Goal: Contribute content

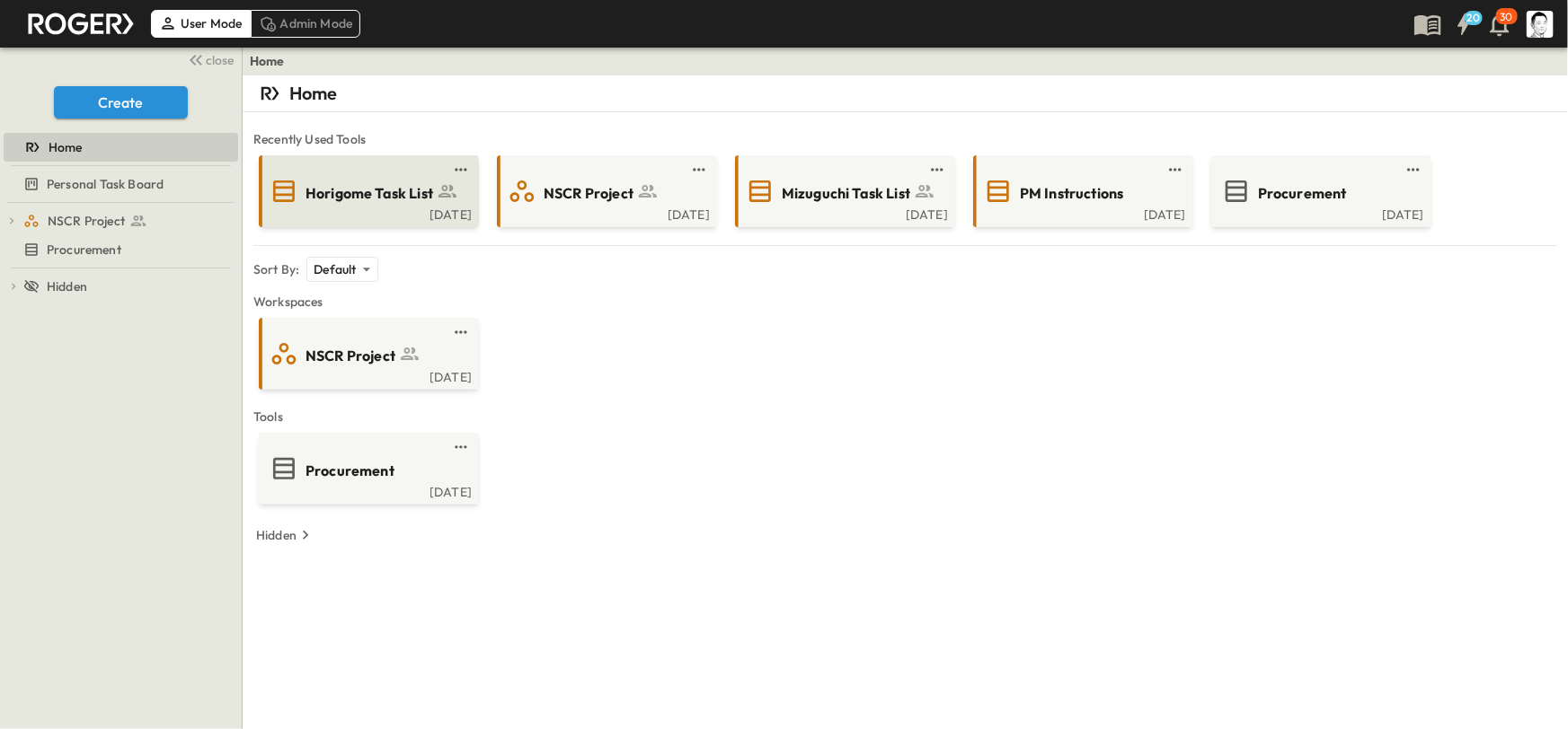
click at [382, 196] on span "Horigome Task List" at bounding box center [369, 193] width 127 height 21
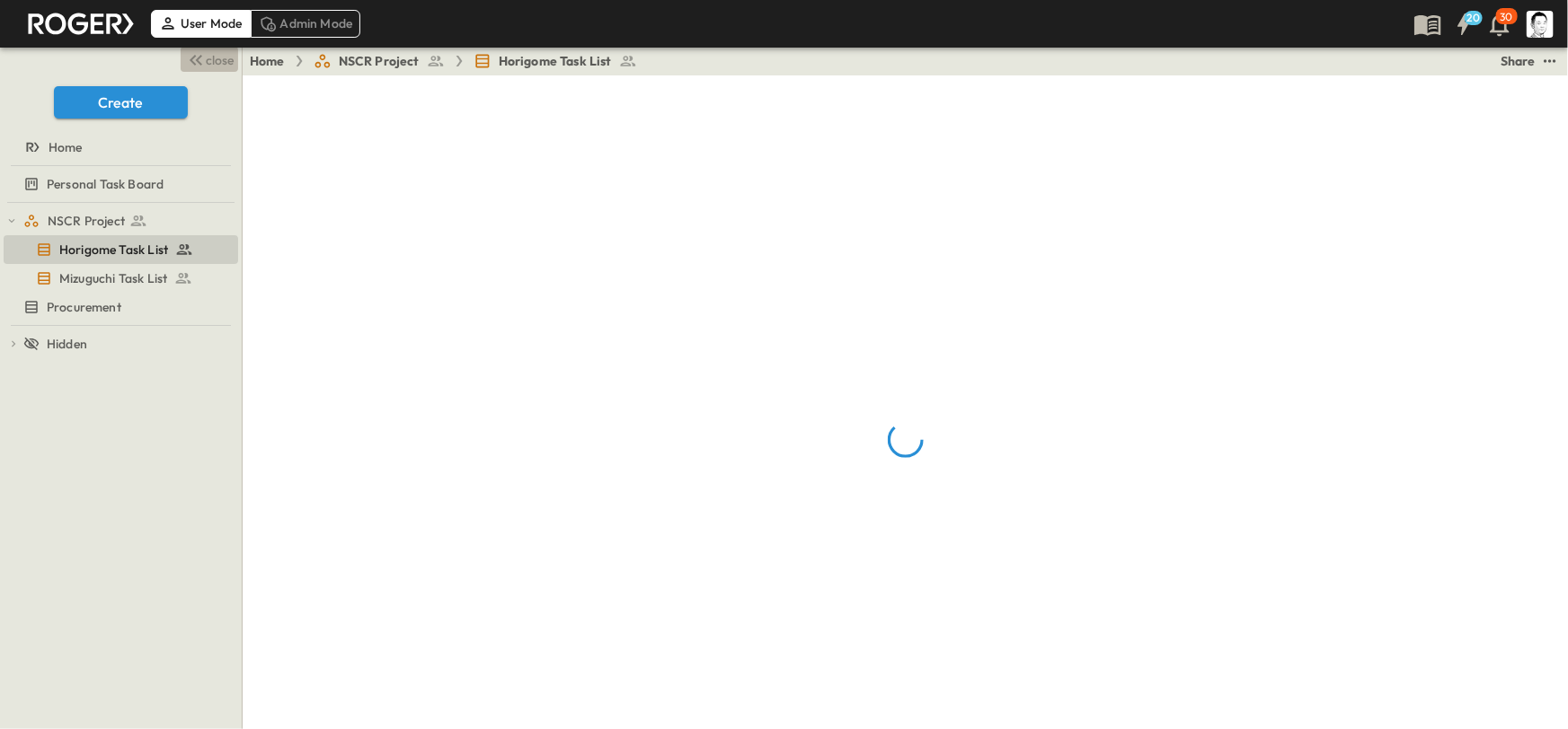
click at [209, 62] on span "close" at bounding box center [221, 60] width 28 height 18
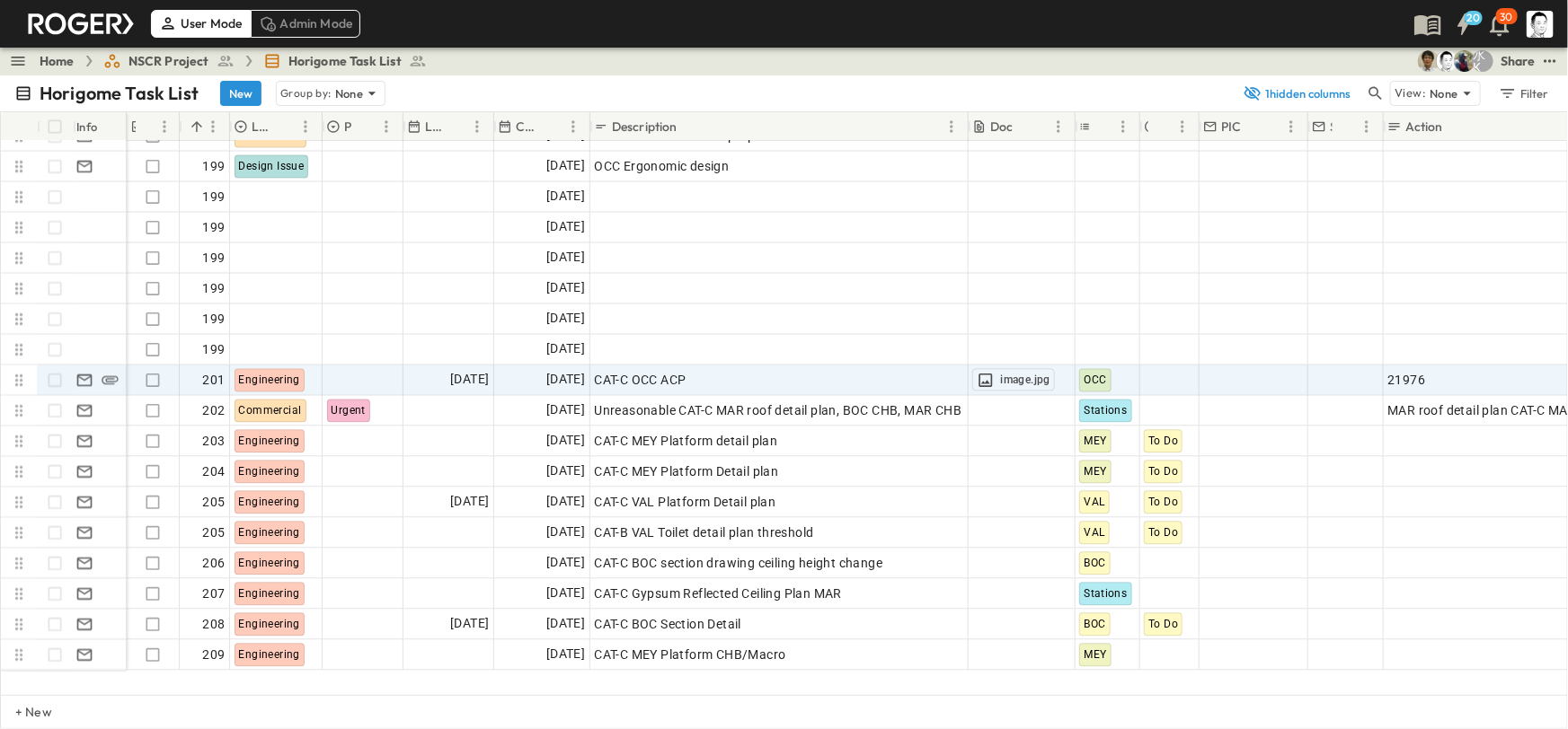
scroll to position [5225, 0]
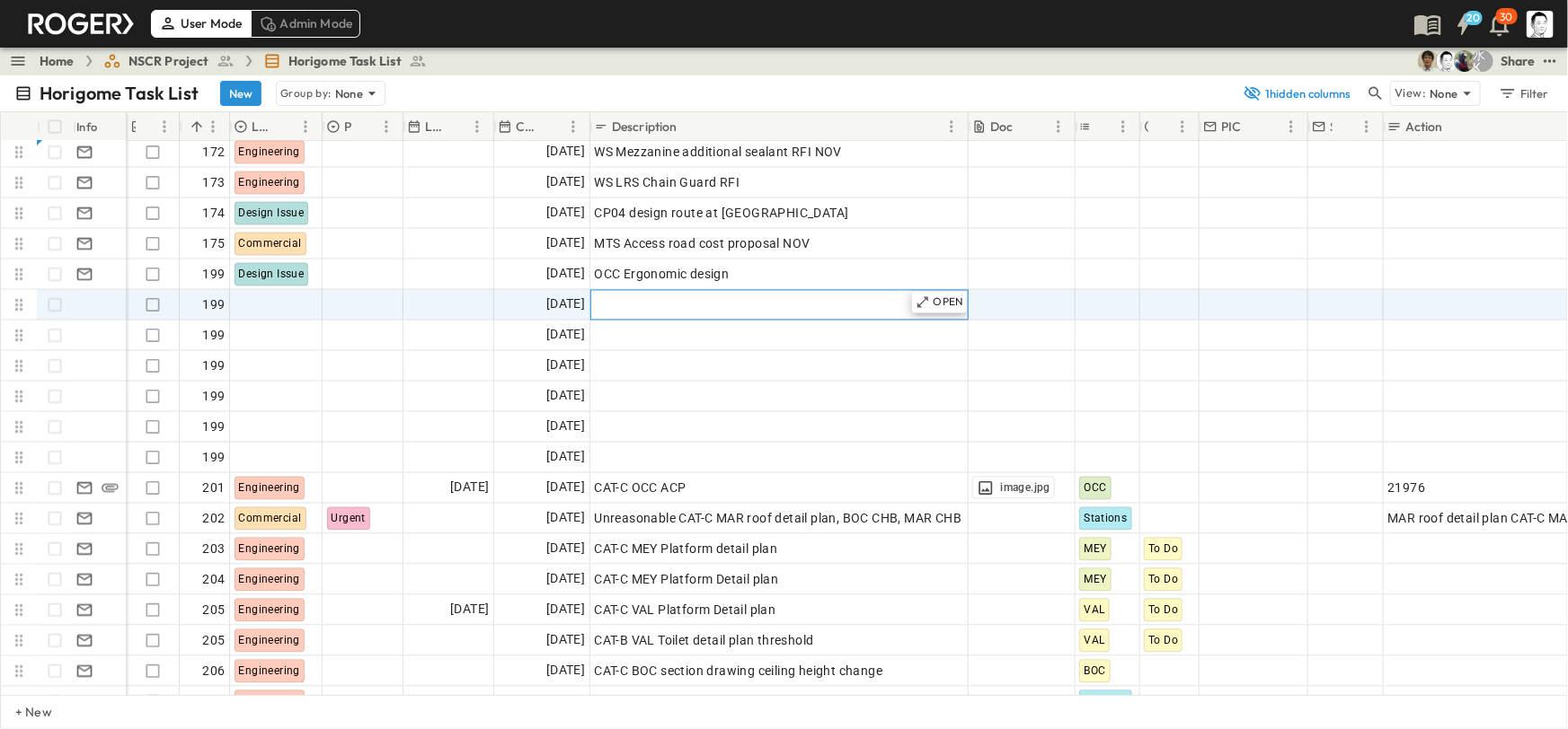
click at [620, 306] on span "Add Description" at bounding box center [640, 305] width 94 height 18
click at [567, 306] on span "[DATE]" at bounding box center [565, 305] width 38 height 21
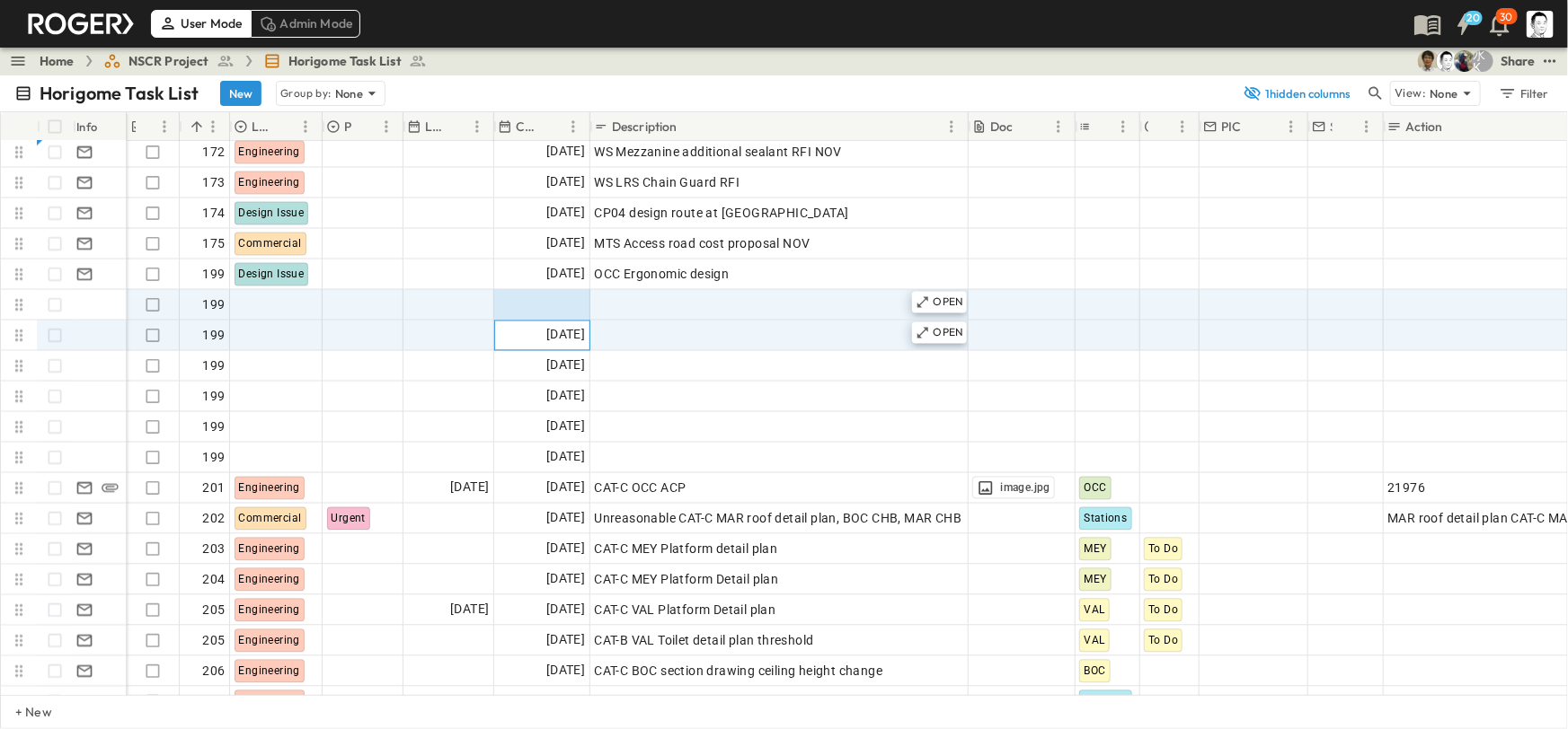
click at [560, 330] on span "[DATE]" at bounding box center [565, 336] width 38 height 21
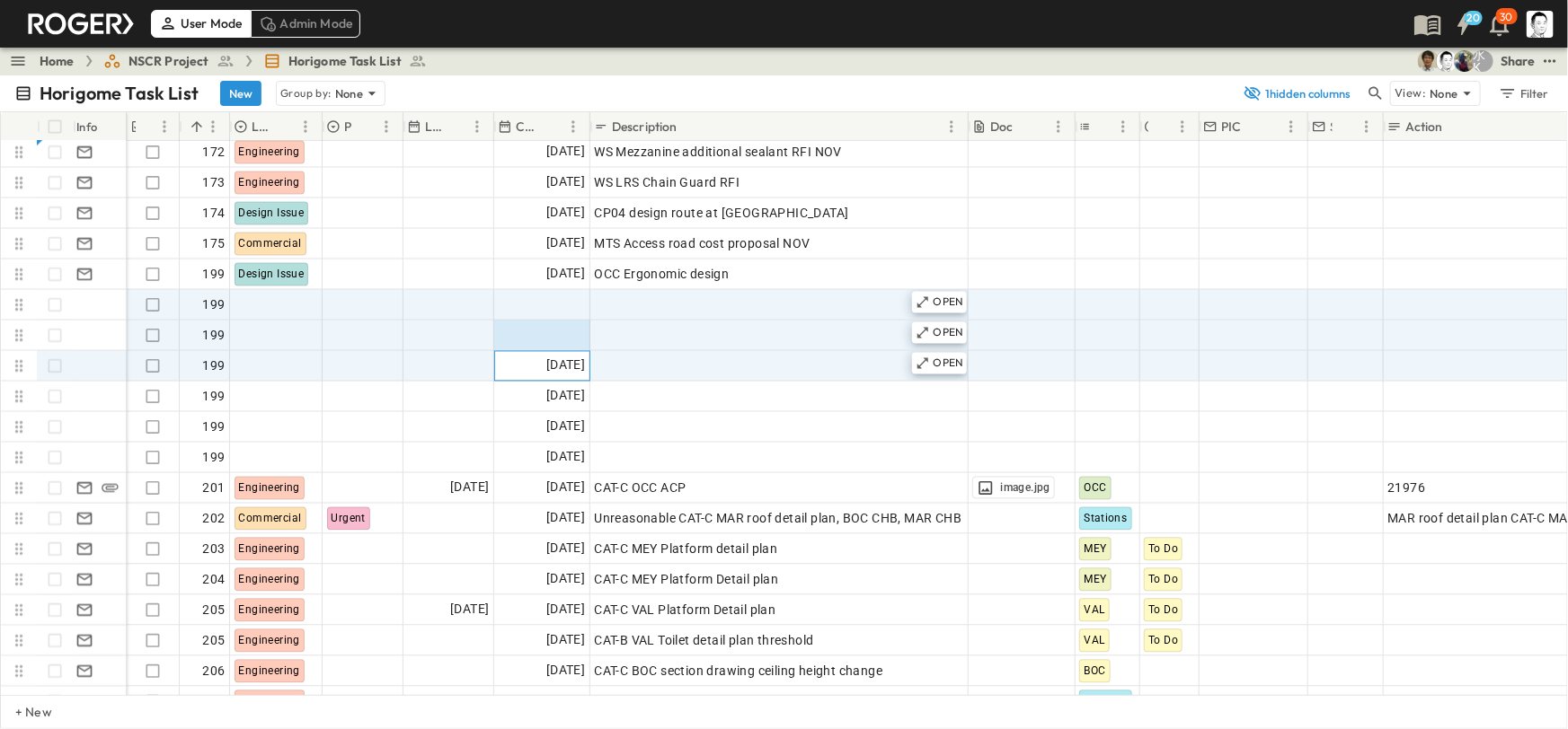
click at [556, 368] on span "[DATE]" at bounding box center [565, 366] width 38 height 21
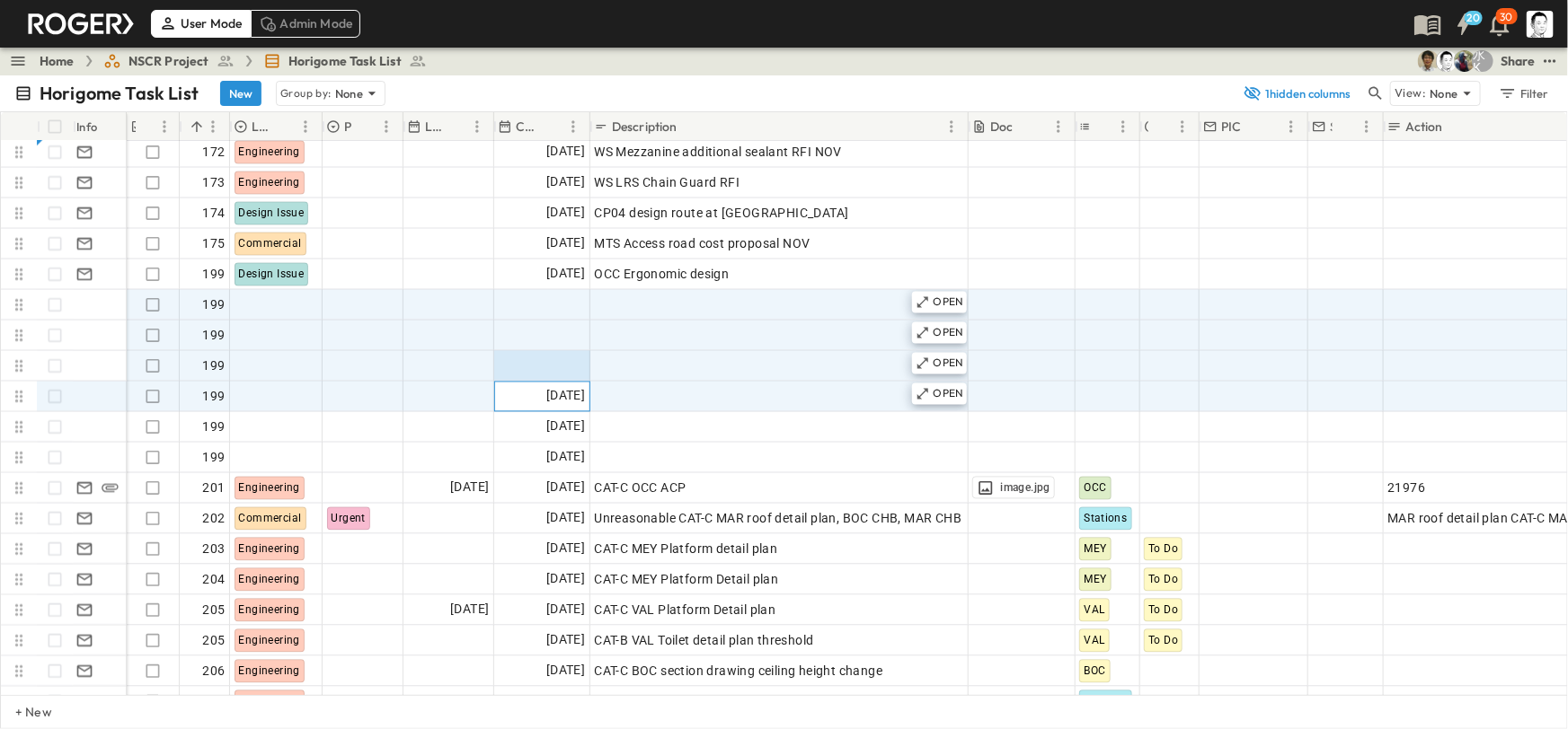
click at [558, 382] on div "[DATE]" at bounding box center [541, 396] width 94 height 29
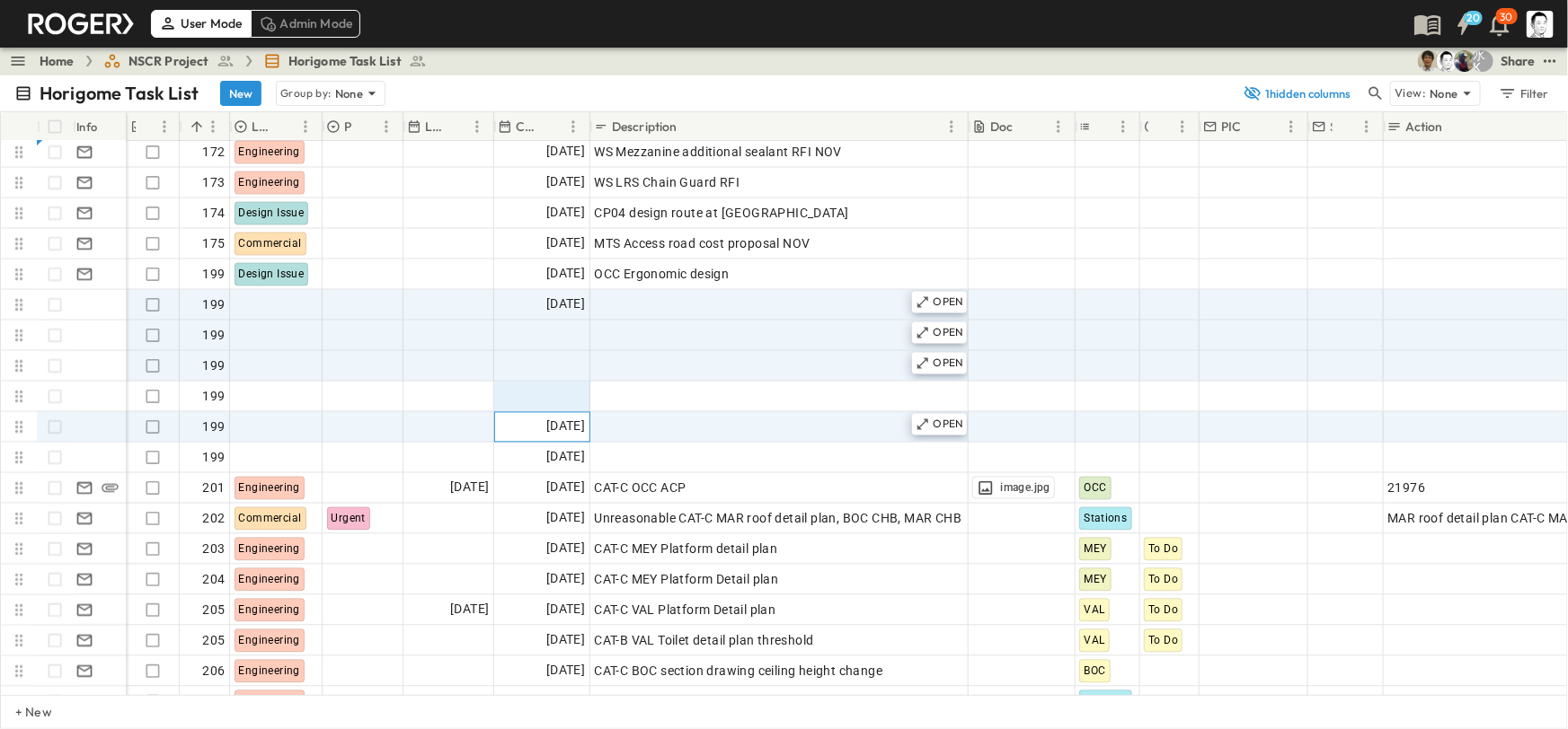
click at [554, 421] on span "[DATE]" at bounding box center [565, 427] width 38 height 21
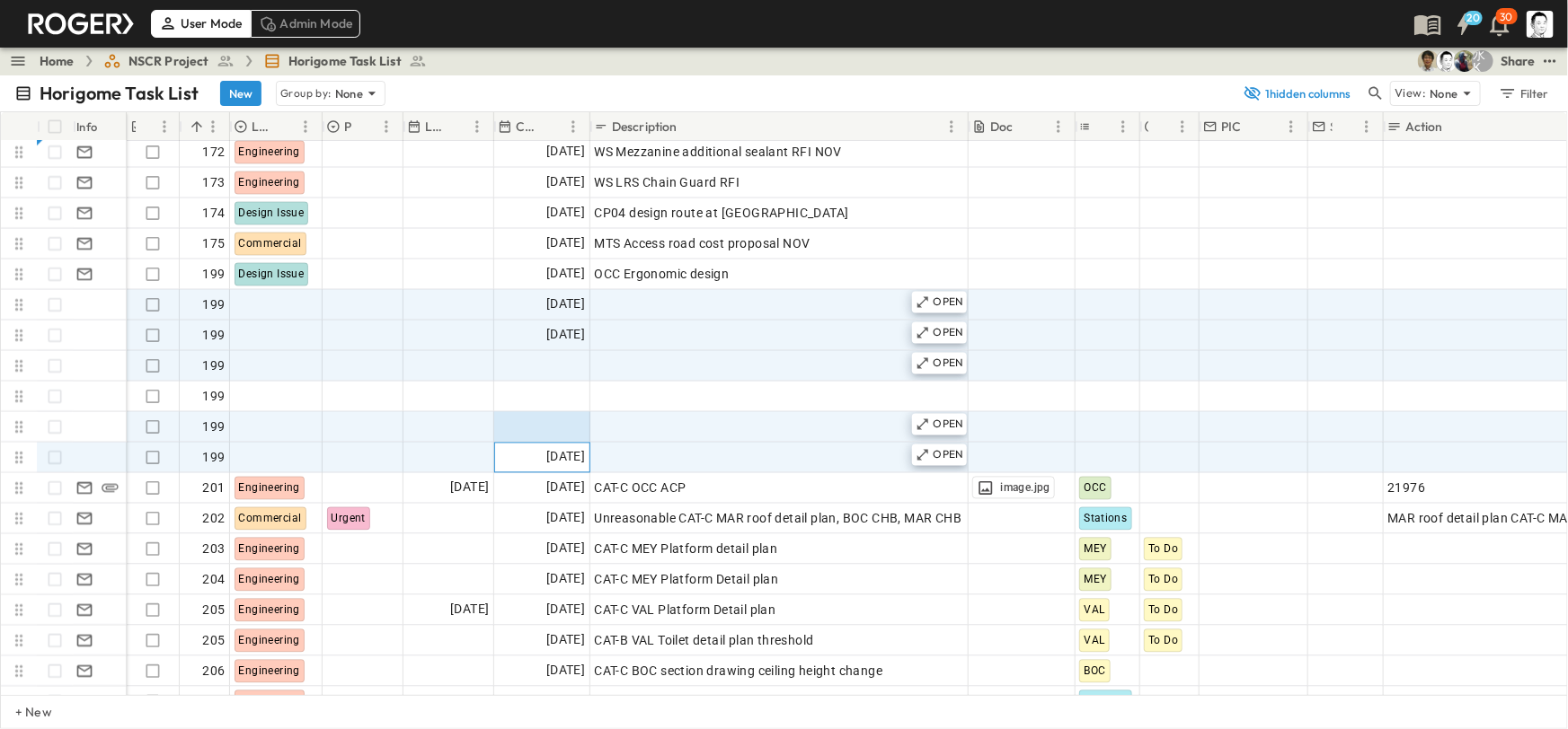
click at [554, 450] on span "[DATE]" at bounding box center [565, 458] width 38 height 21
click at [617, 296] on span "Add Description" at bounding box center [640, 305] width 94 height 18
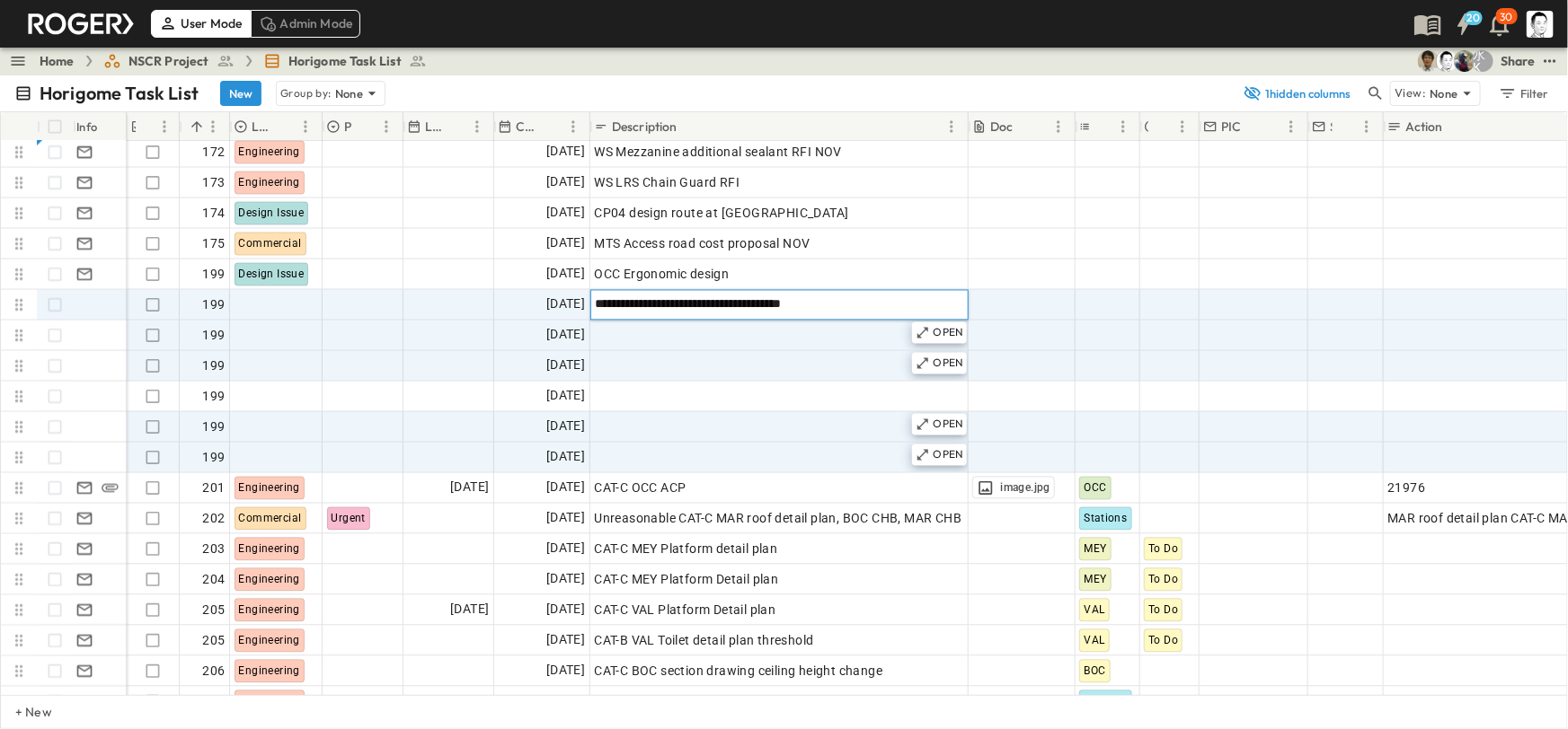
type input "**********"
click at [640, 339] on span "Add Description" at bounding box center [640, 336] width 94 height 18
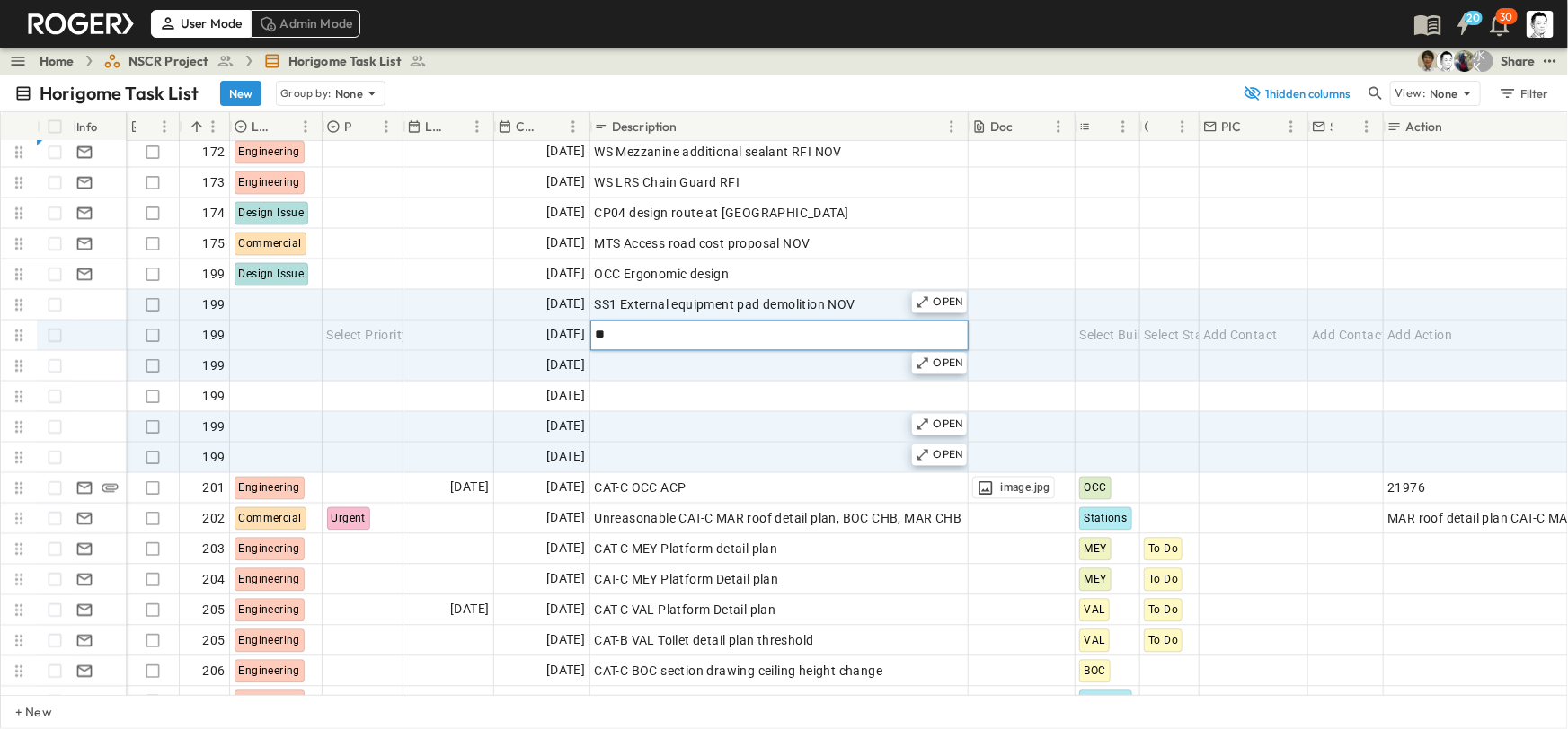
type input "***"
click at [878, 308] on div "SS1 External equipment pad demolition NOV" at bounding box center [778, 305] width 369 height 25
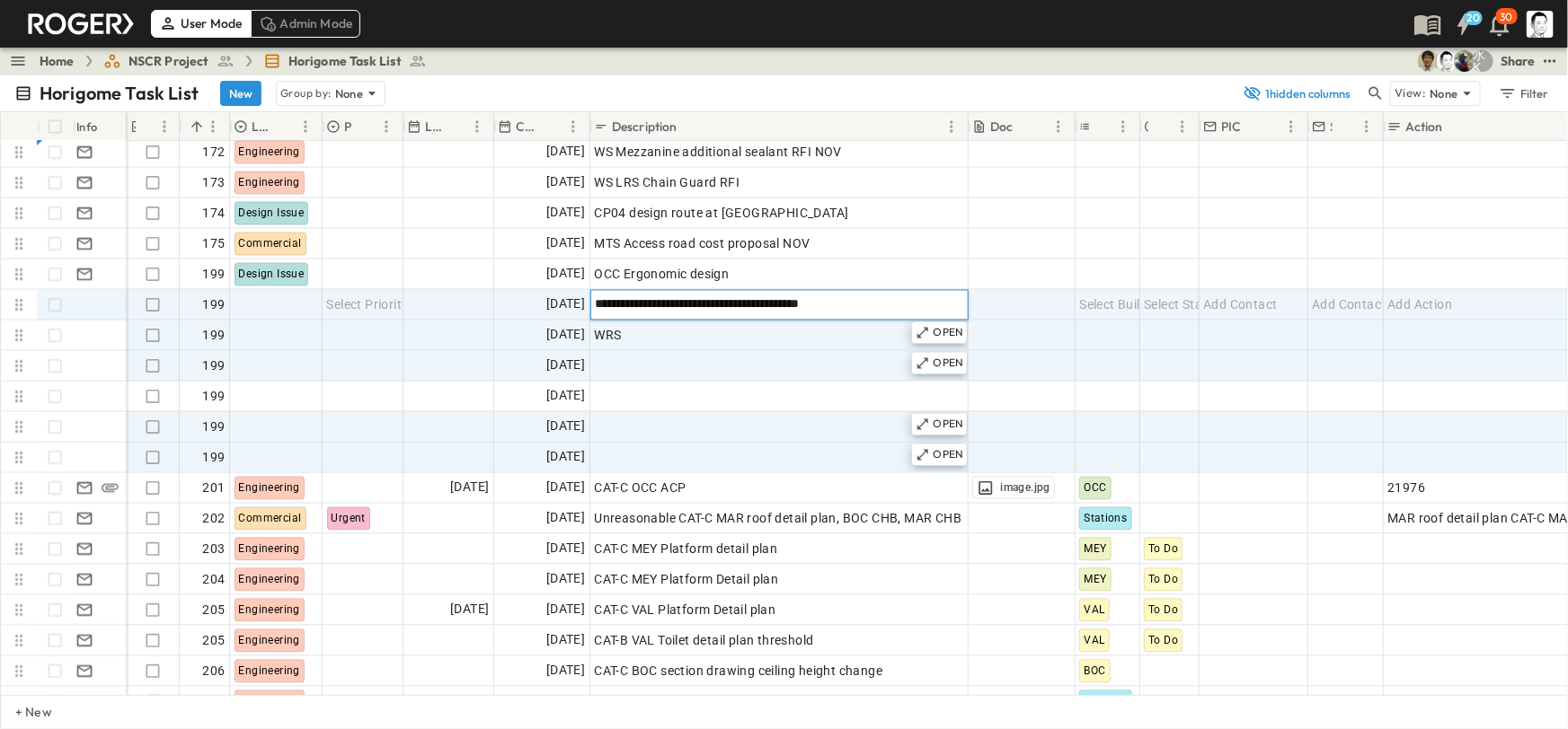
type input "**********"
click at [831, 330] on div "WRS" at bounding box center [778, 336] width 369 height 25
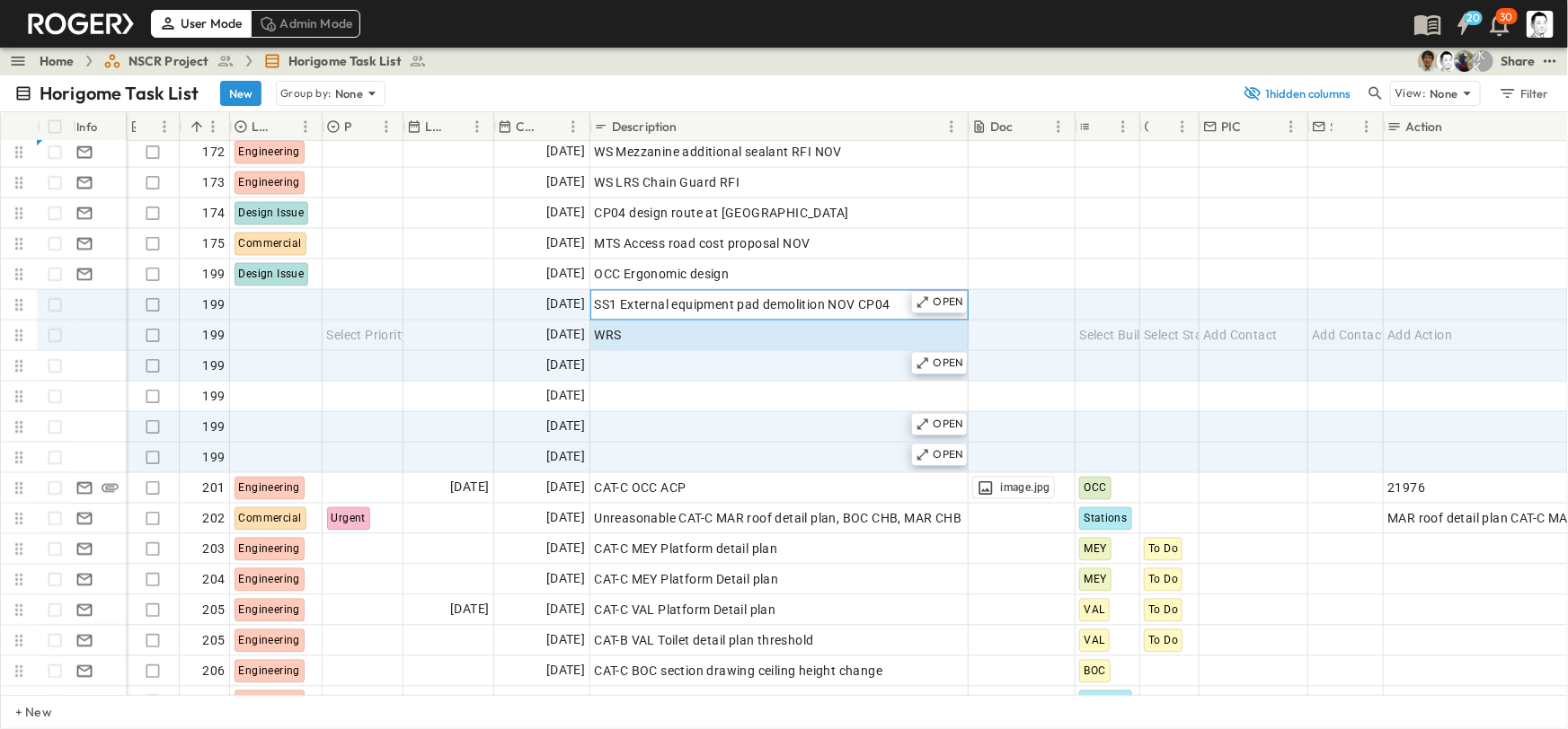
click at [908, 293] on div "SS1 External equipment pad demolition NOV CP04" at bounding box center [778, 305] width 369 height 25
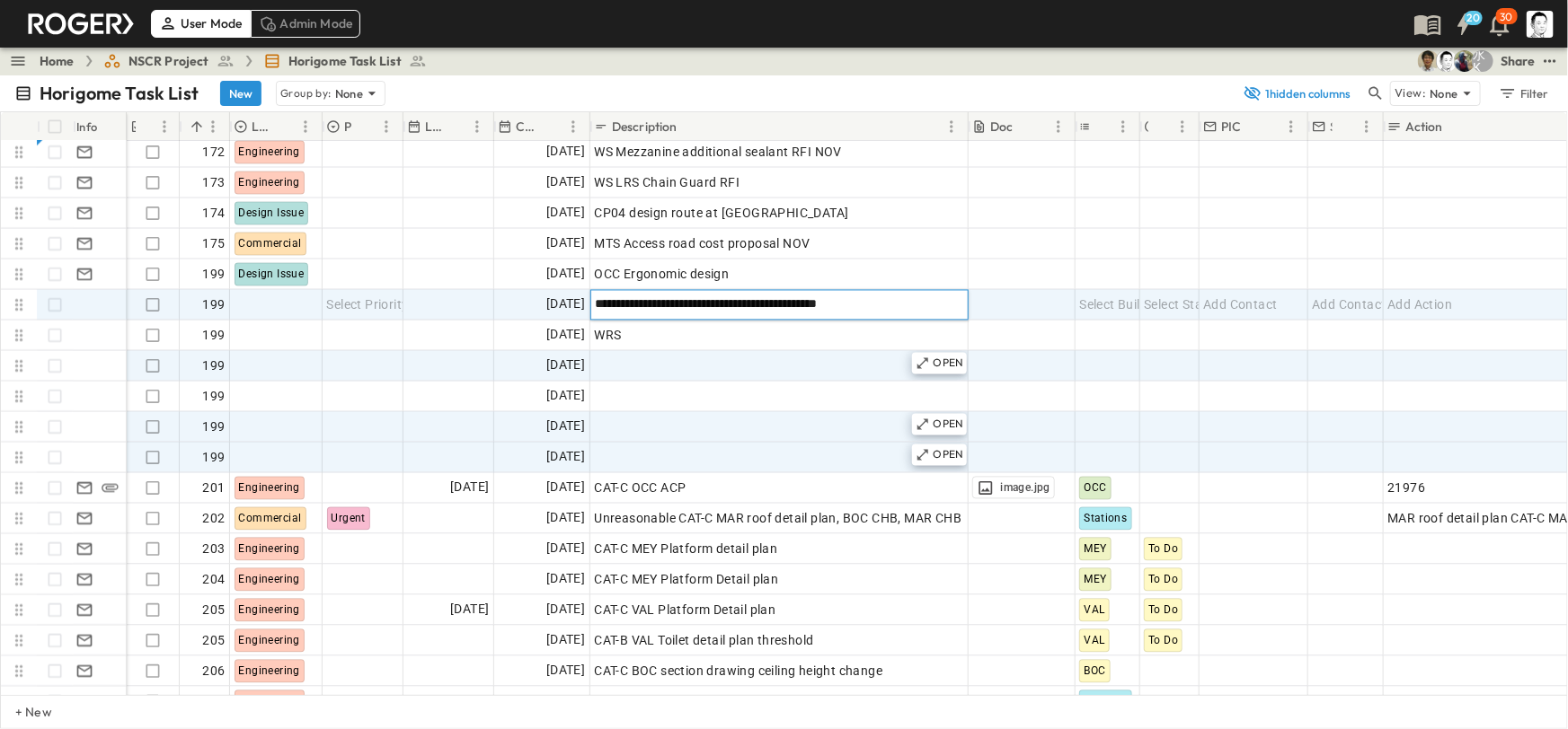
type input "**********"
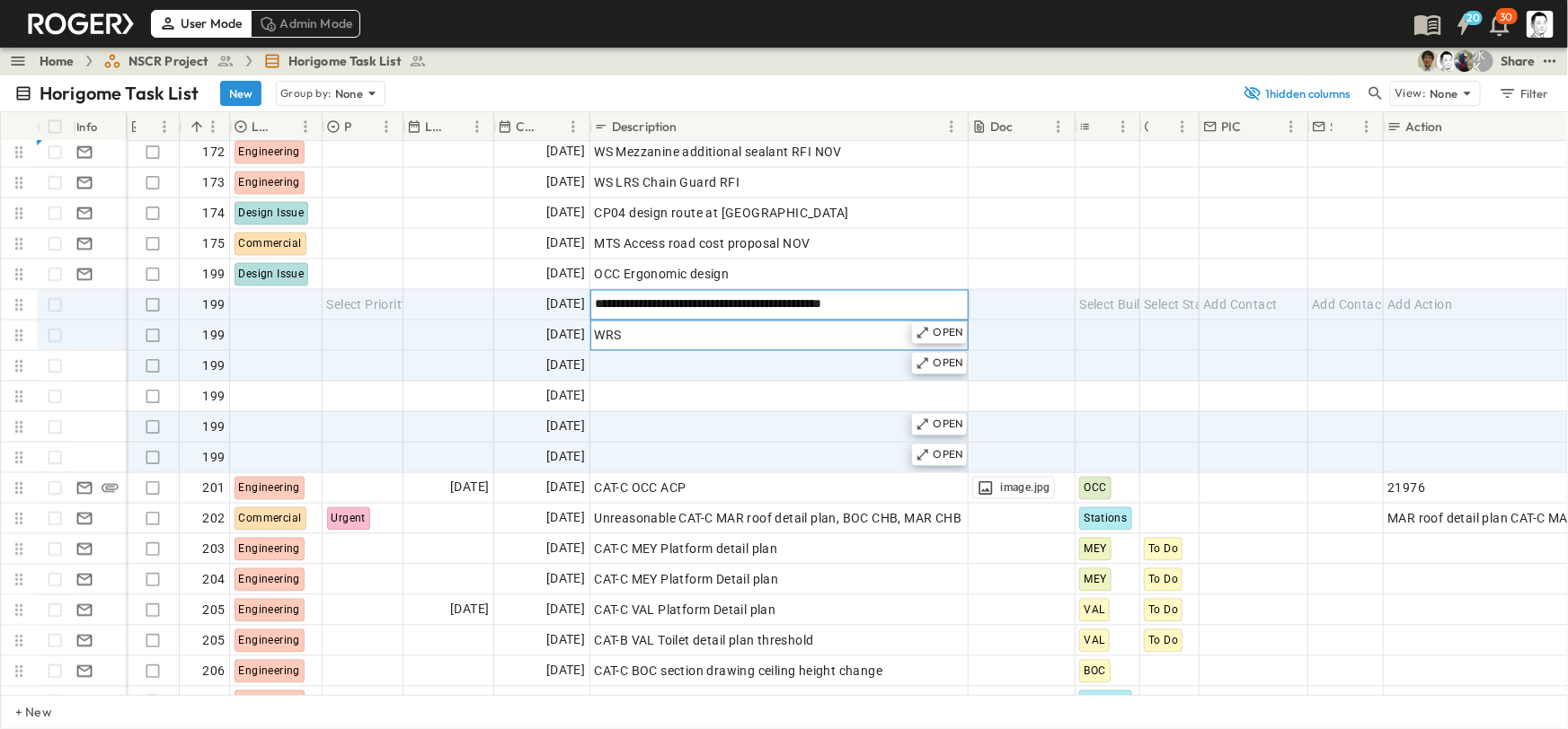
click at [870, 331] on div "WRS" at bounding box center [778, 336] width 369 height 25
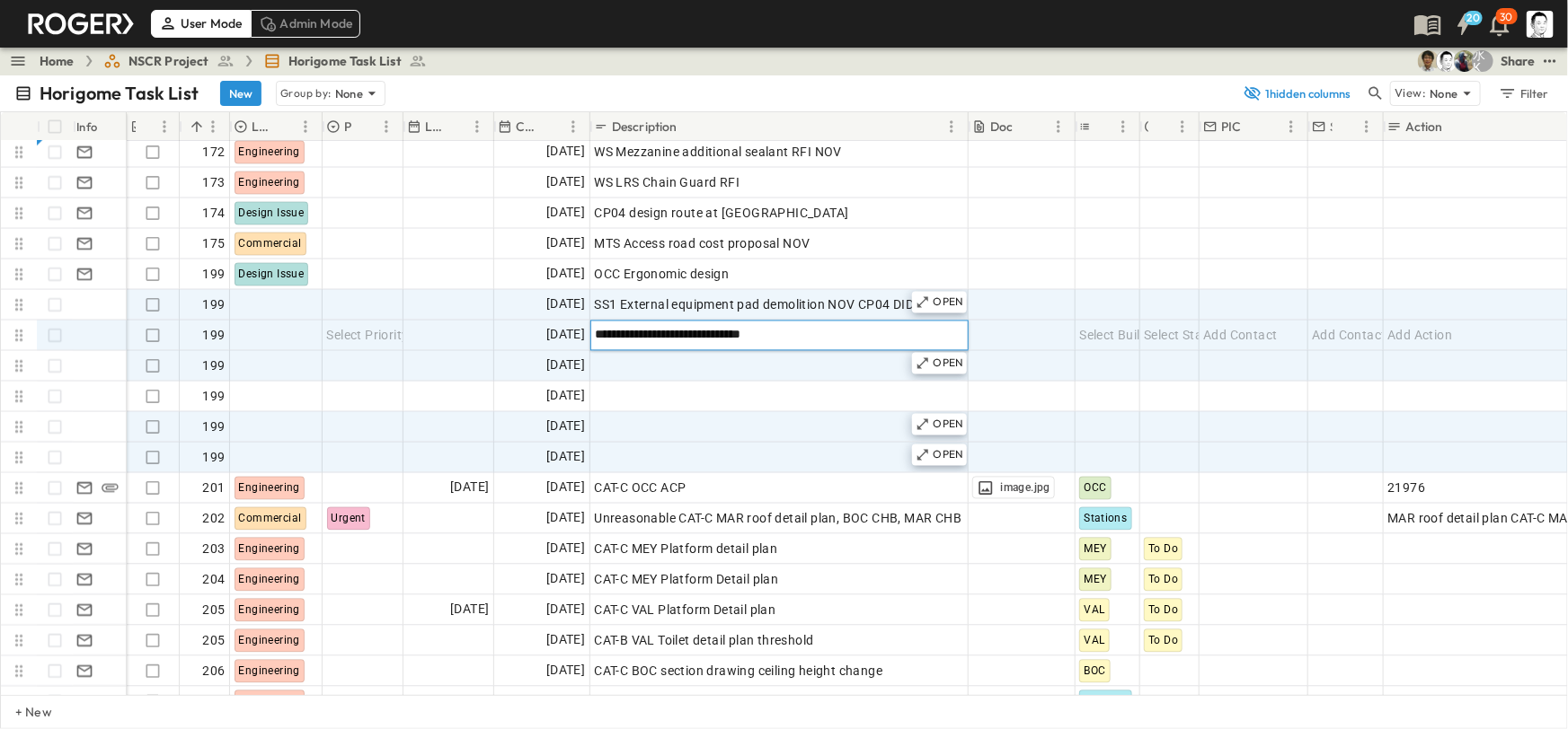
type input "**********"
click at [826, 378] on div "Add Description" at bounding box center [778, 366] width 369 height 25
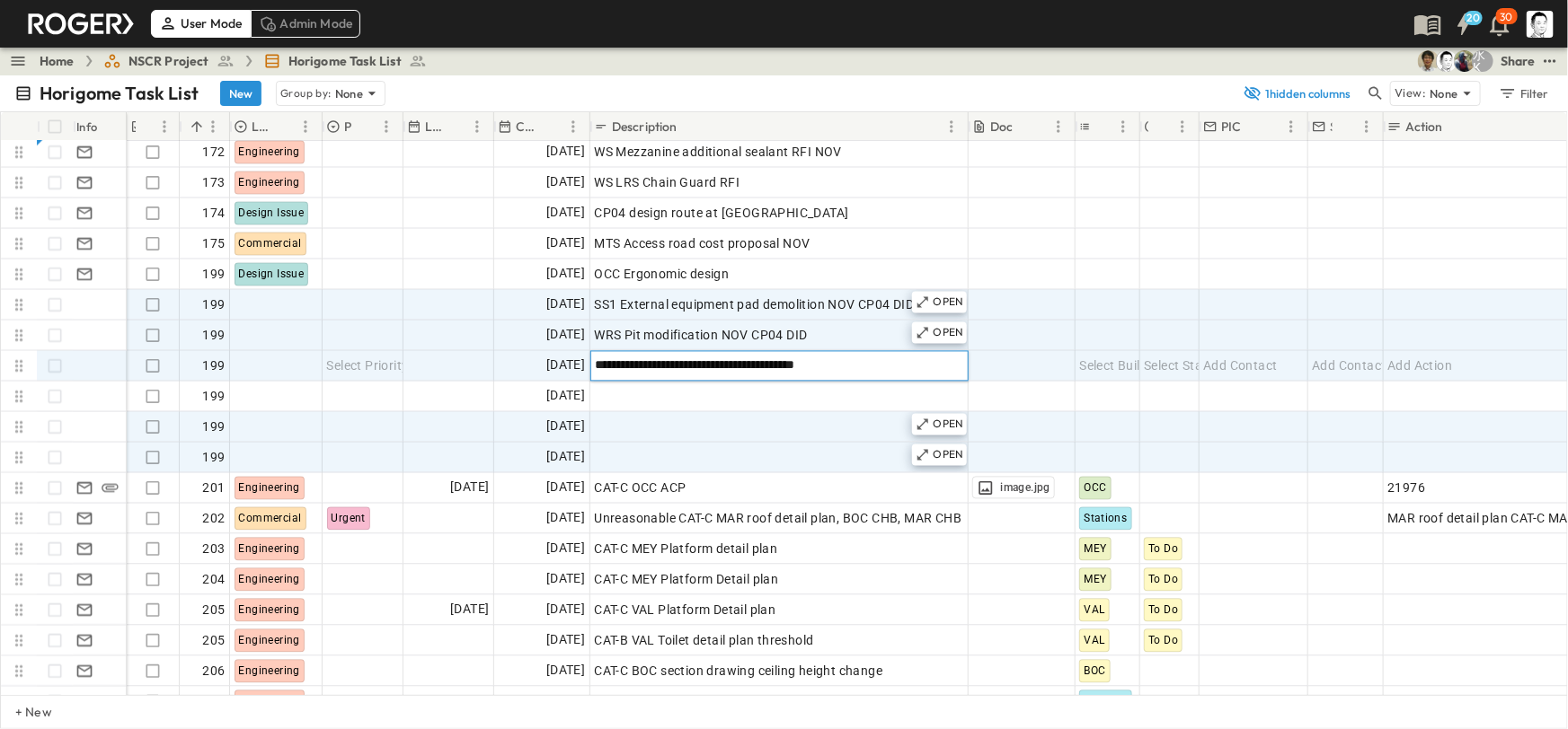
type input "**********"
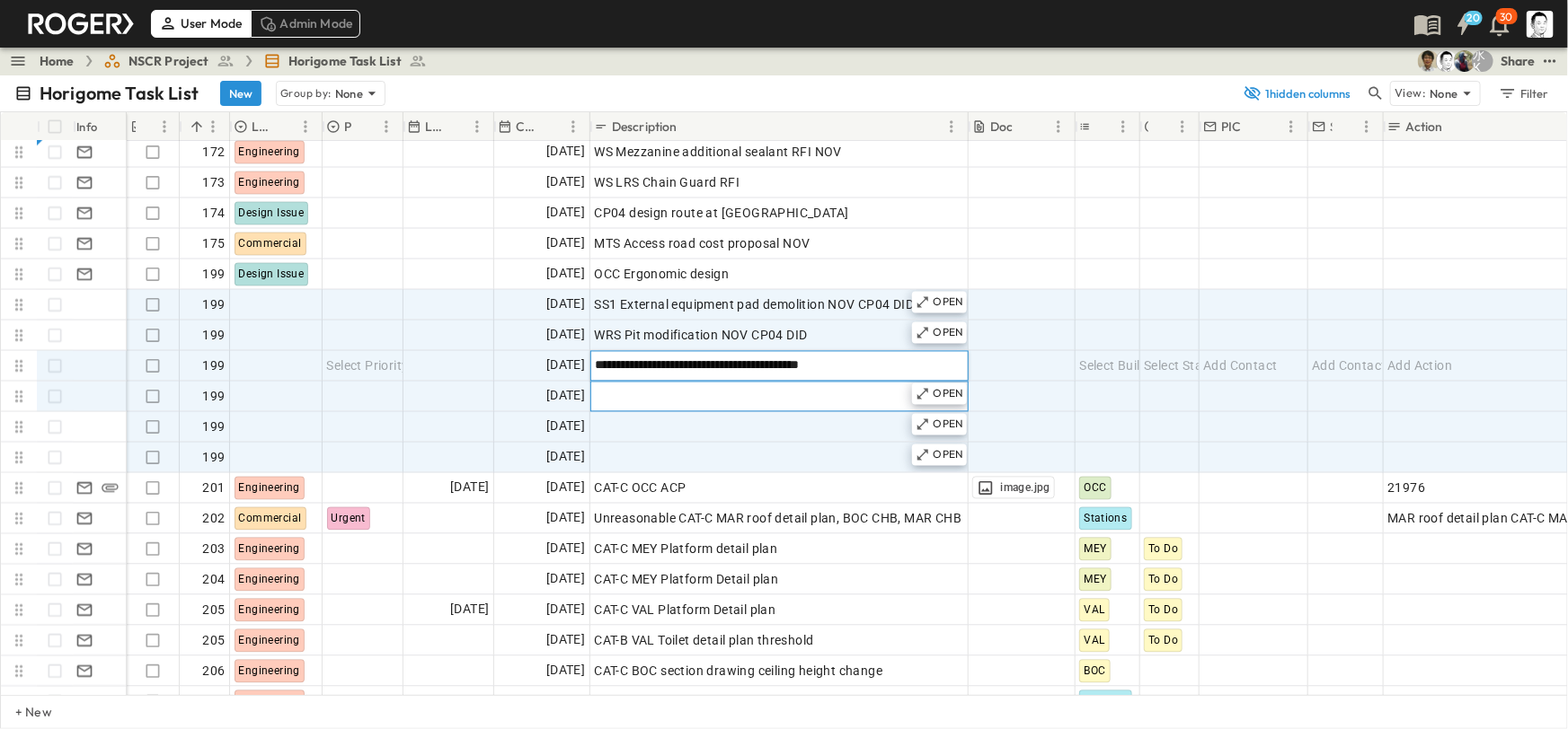
click at [821, 385] on div "Add Description" at bounding box center [778, 396] width 369 height 25
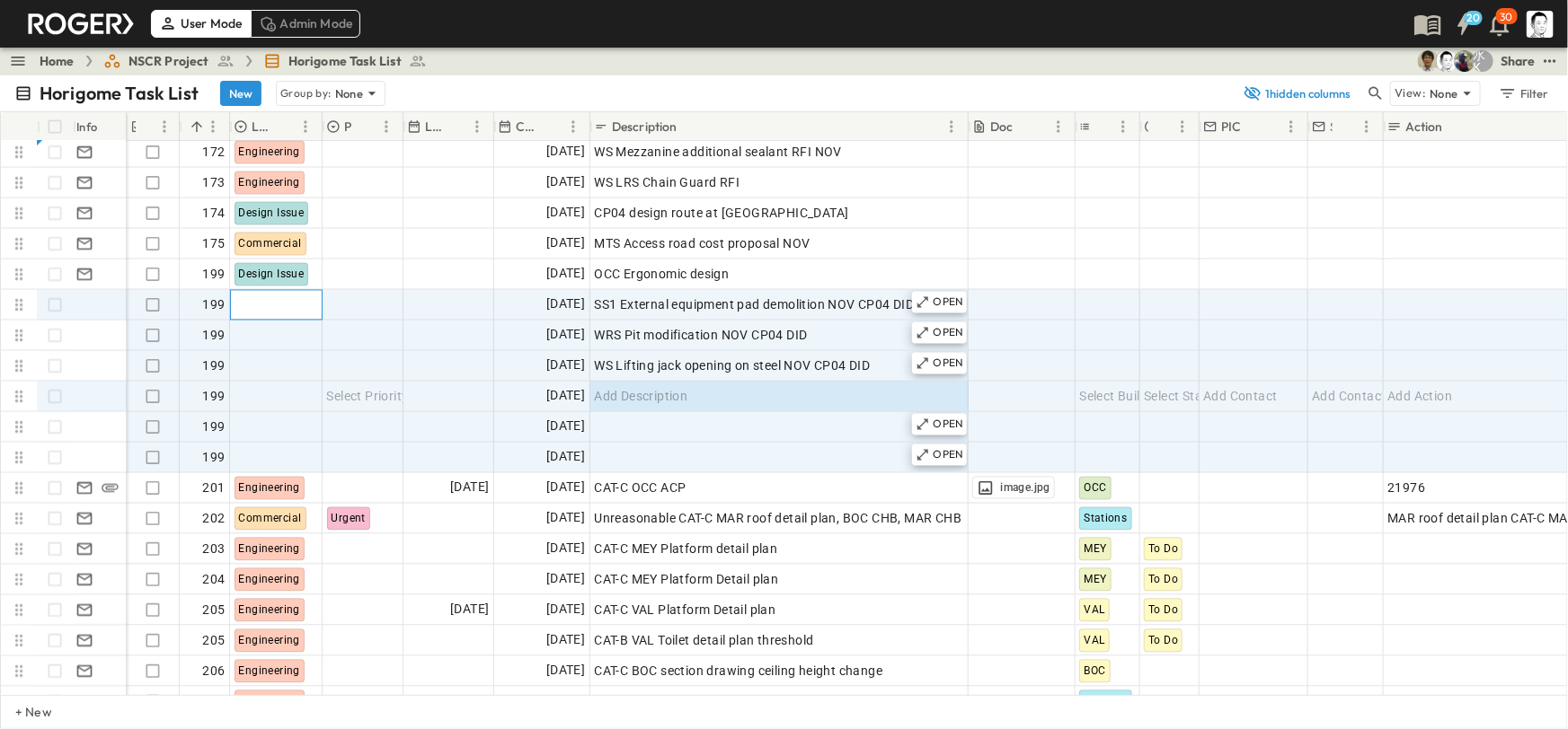
click at [261, 306] on div at bounding box center [276, 305] width 91 height 29
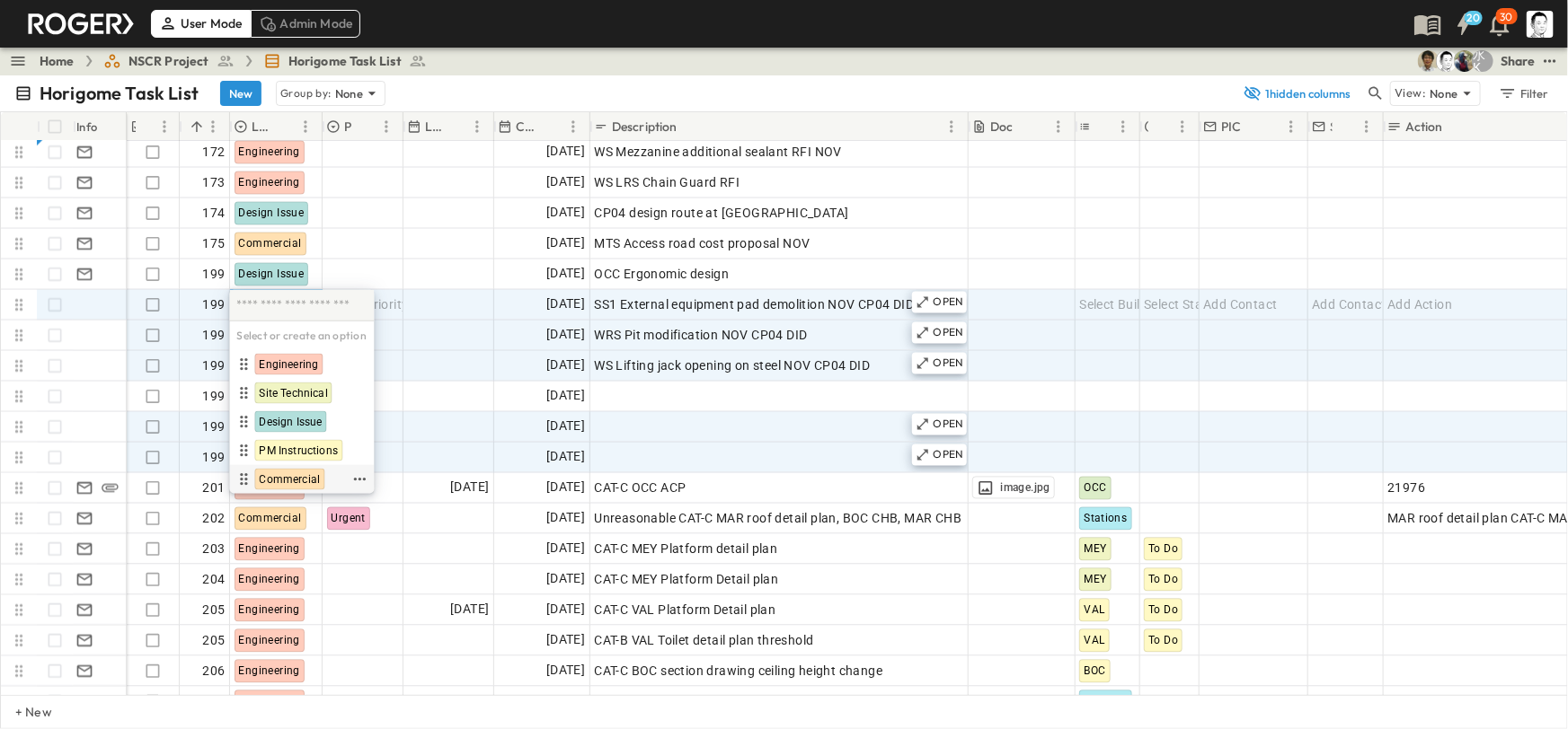
click at [295, 473] on span "Commercial" at bounding box center [289, 479] width 61 height 14
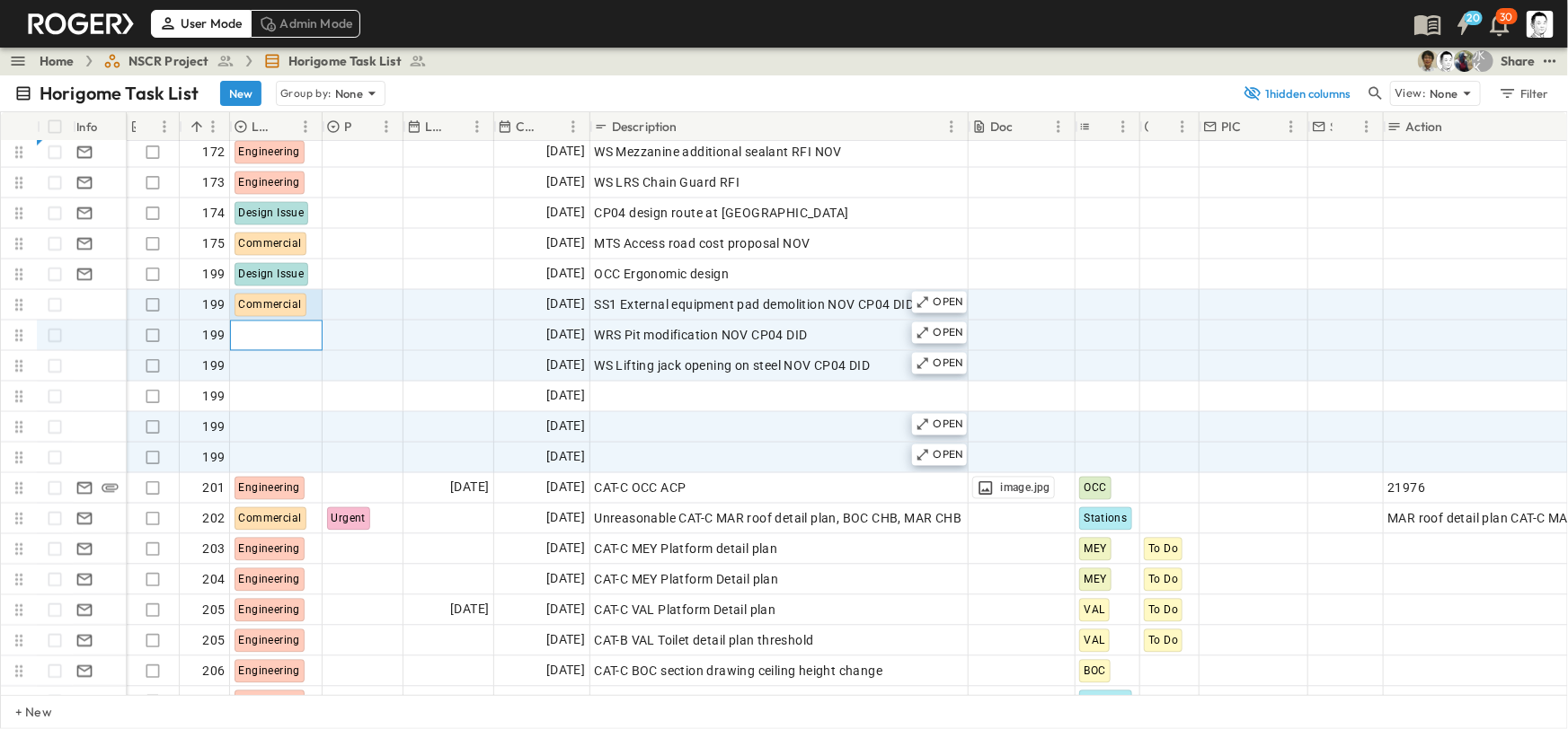
click at [259, 339] on div at bounding box center [276, 336] width 91 height 29
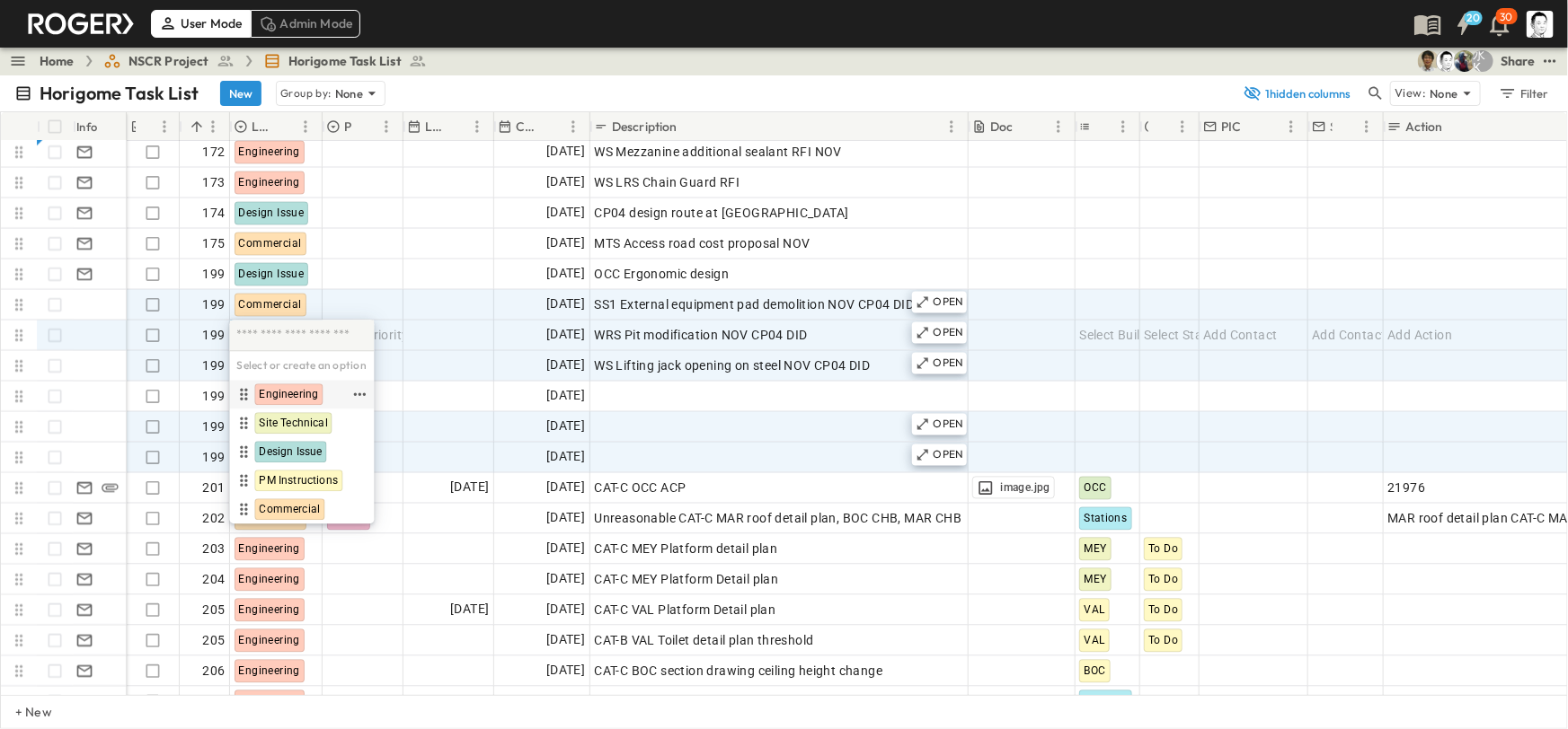
click at [282, 394] on span "Engineering" at bounding box center [288, 394] width 59 height 14
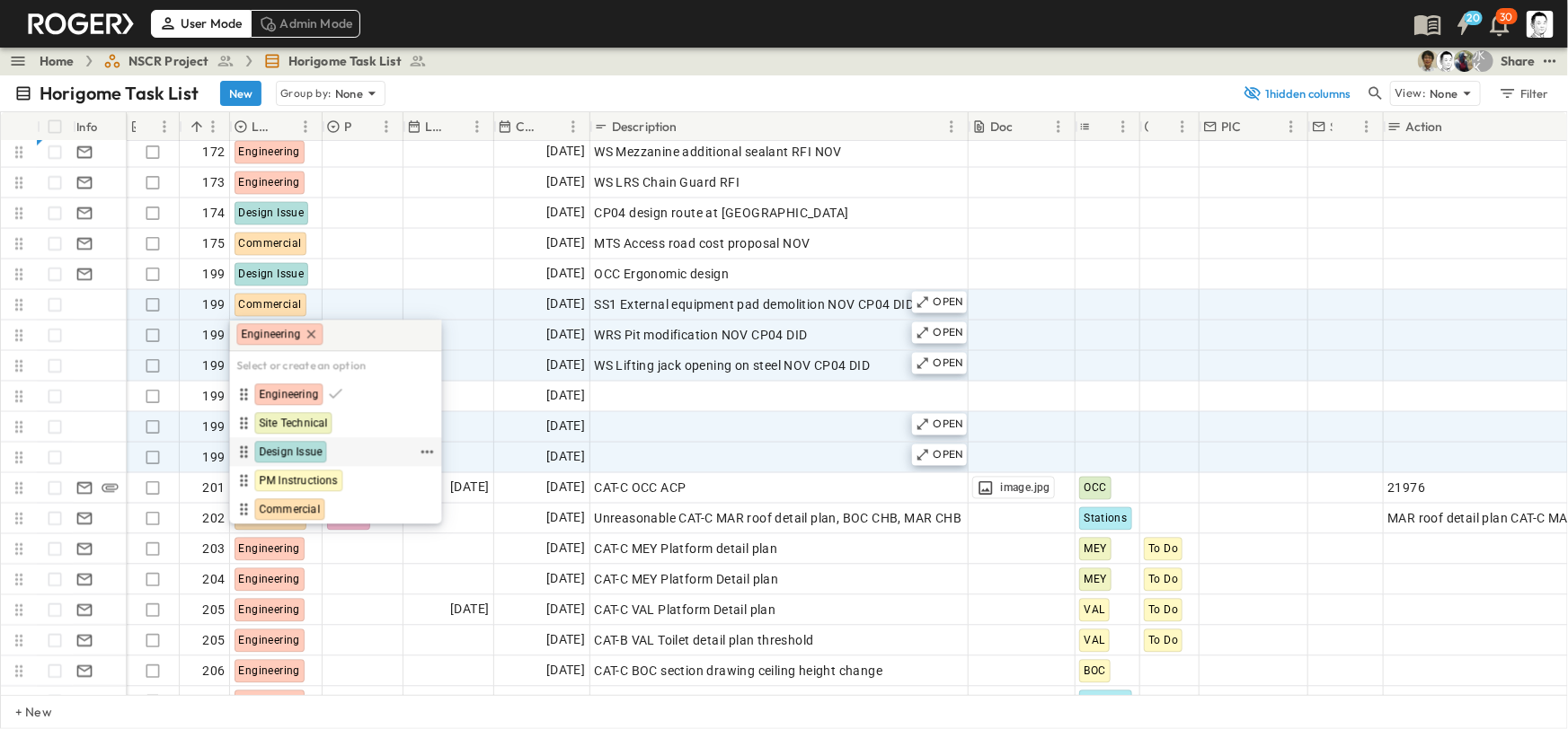
click at [298, 446] on span "Design Issue" at bounding box center [290, 452] width 63 height 14
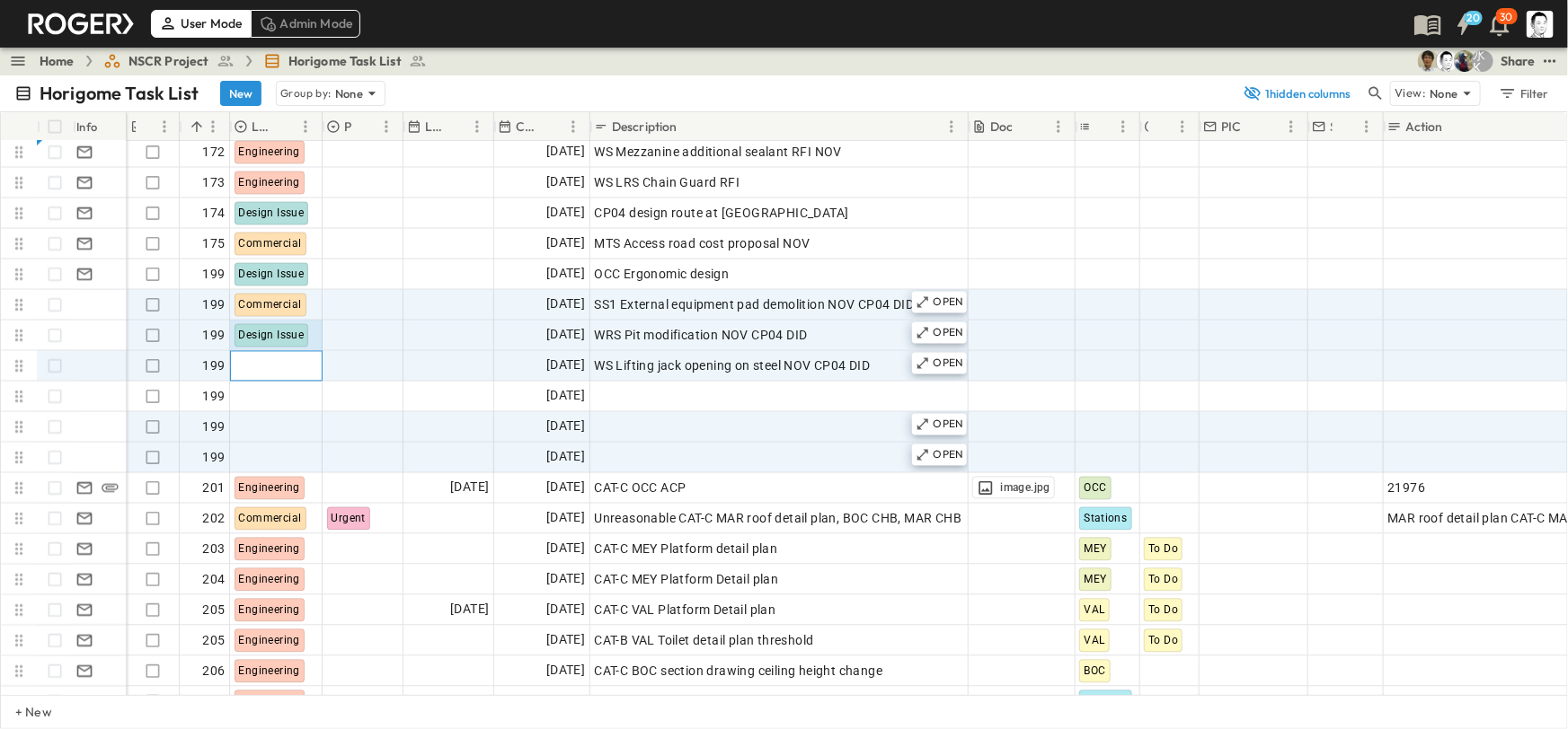
click at [295, 365] on div at bounding box center [276, 366] width 91 height 29
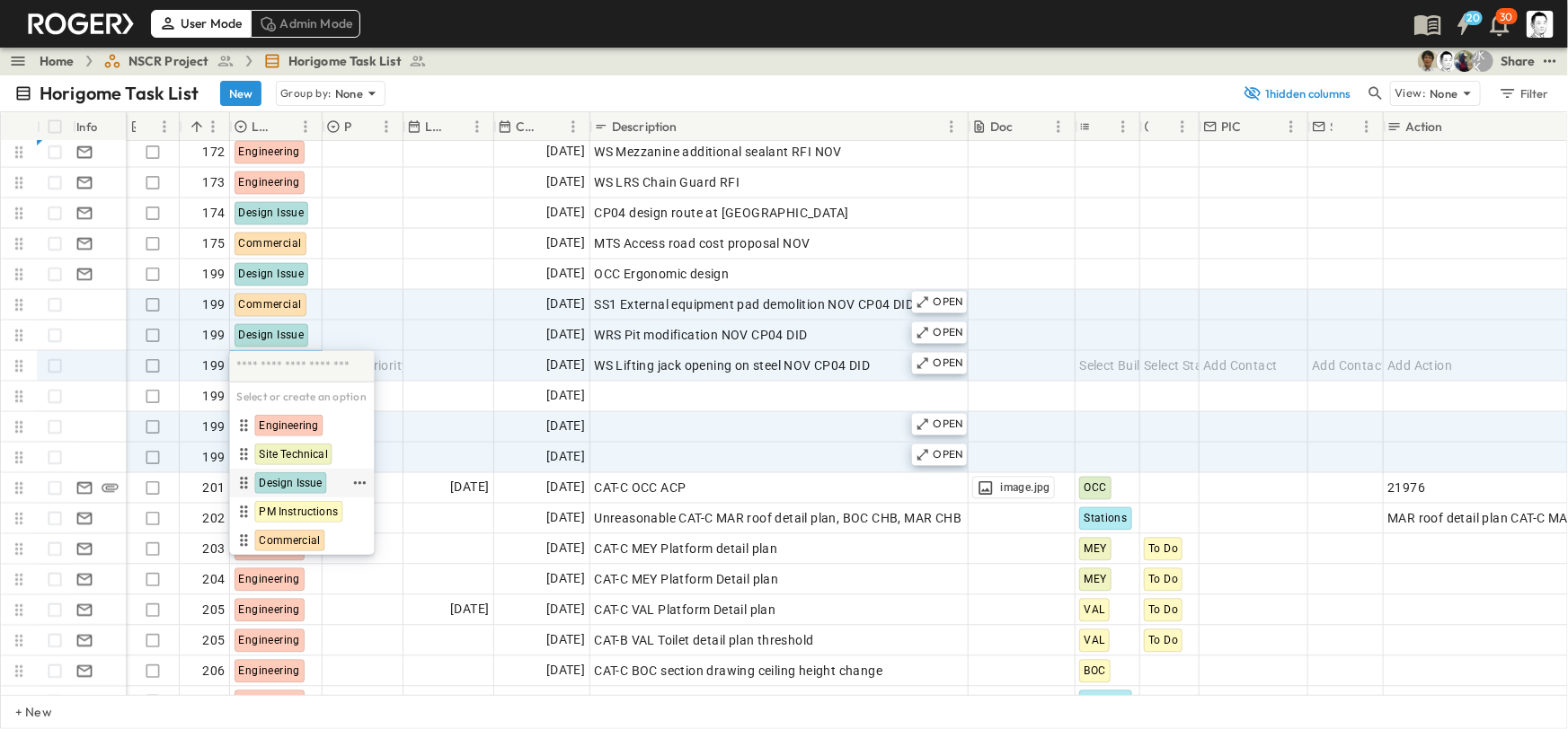
click at [308, 479] on span "Design Issue" at bounding box center [290, 482] width 63 height 14
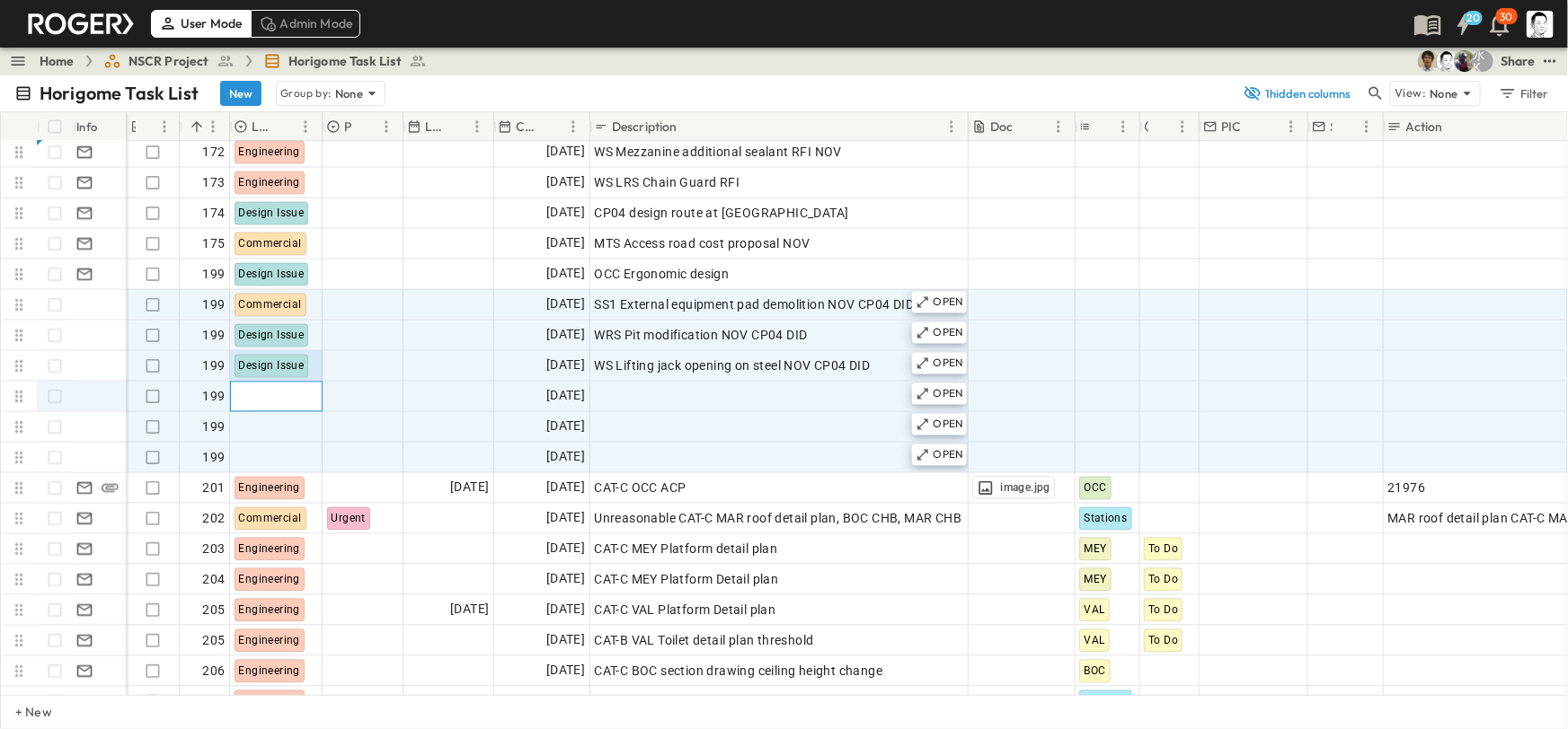
click at [303, 394] on div at bounding box center [276, 396] width 91 height 29
